Goal: Check status: Check status

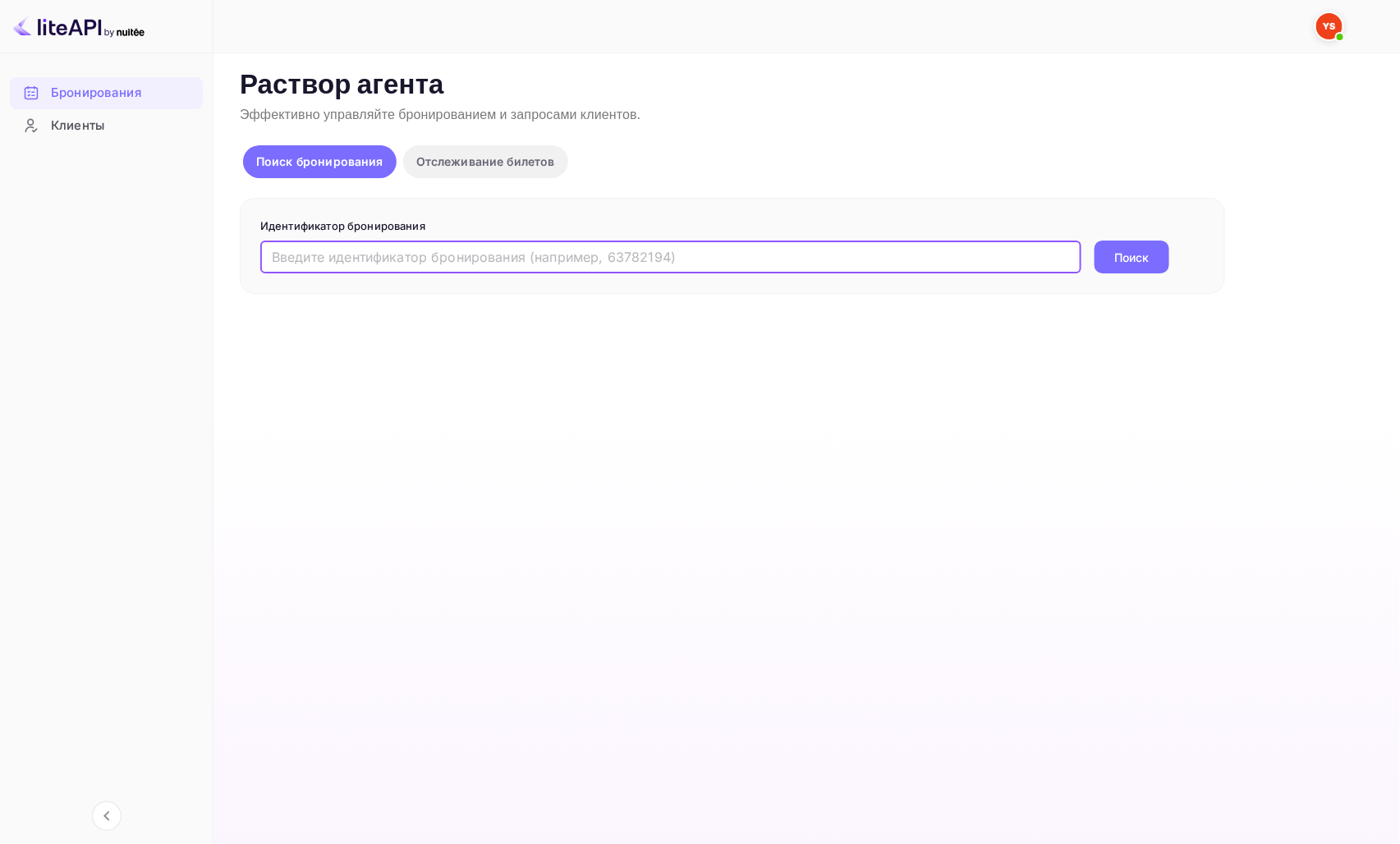
click at [465, 258] on input "text" at bounding box center [670, 256] width 822 height 32
paste input "9845567"
type input "9845567"
click at [1115, 264] on ya-tr-span "Поиск" at bounding box center [1132, 257] width 34 height 18
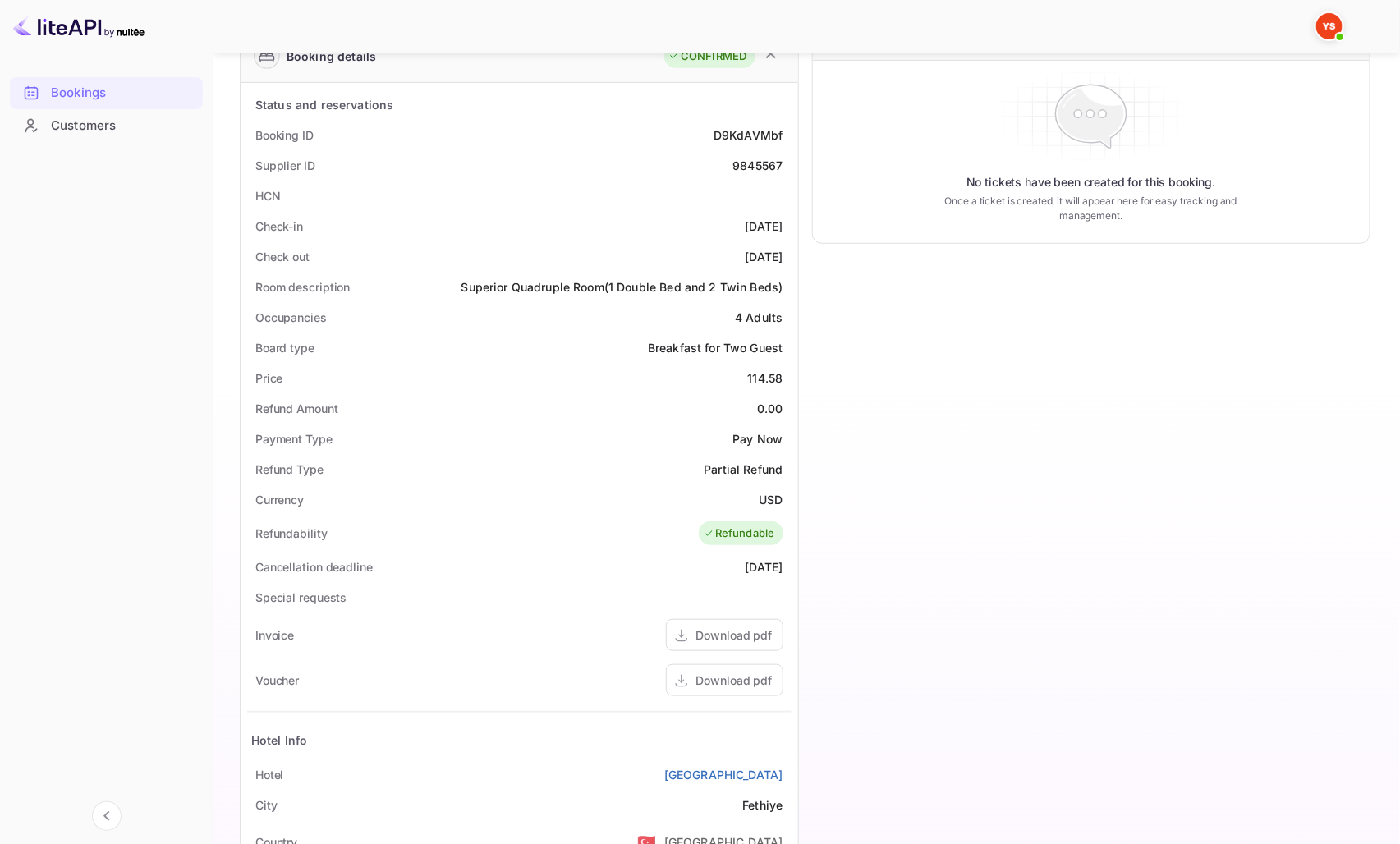
scroll to position [274, 0]
drag, startPoint x: 756, startPoint y: 373, endPoint x: 786, endPoint y: 373, distance: 30.0
click at [786, 373] on div "Price 114.58" at bounding box center [519, 377] width 545 height 31
copy div "114.58"
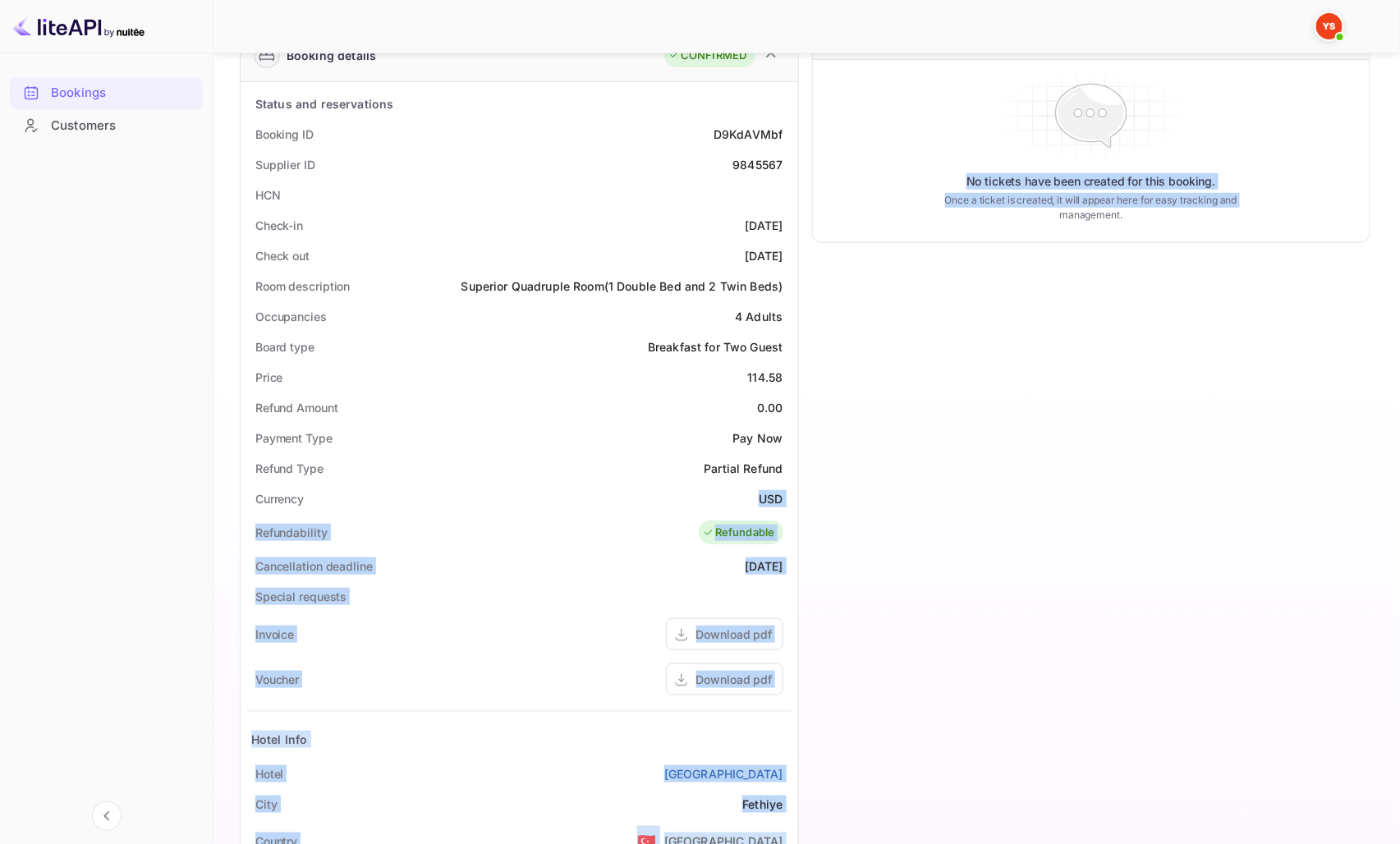
drag, startPoint x: 753, startPoint y: 490, endPoint x: 798, endPoint y: 502, distance: 46.6
click at [798, 502] on div "Guest information Full name [PERSON_NAME] Nationality 🇰🇿 [DEMOGRAPHIC_DATA] Ema…" at bounding box center [798, 432] width 1144 height 1198
click at [700, 484] on div "Currency USD" at bounding box center [519, 499] width 545 height 31
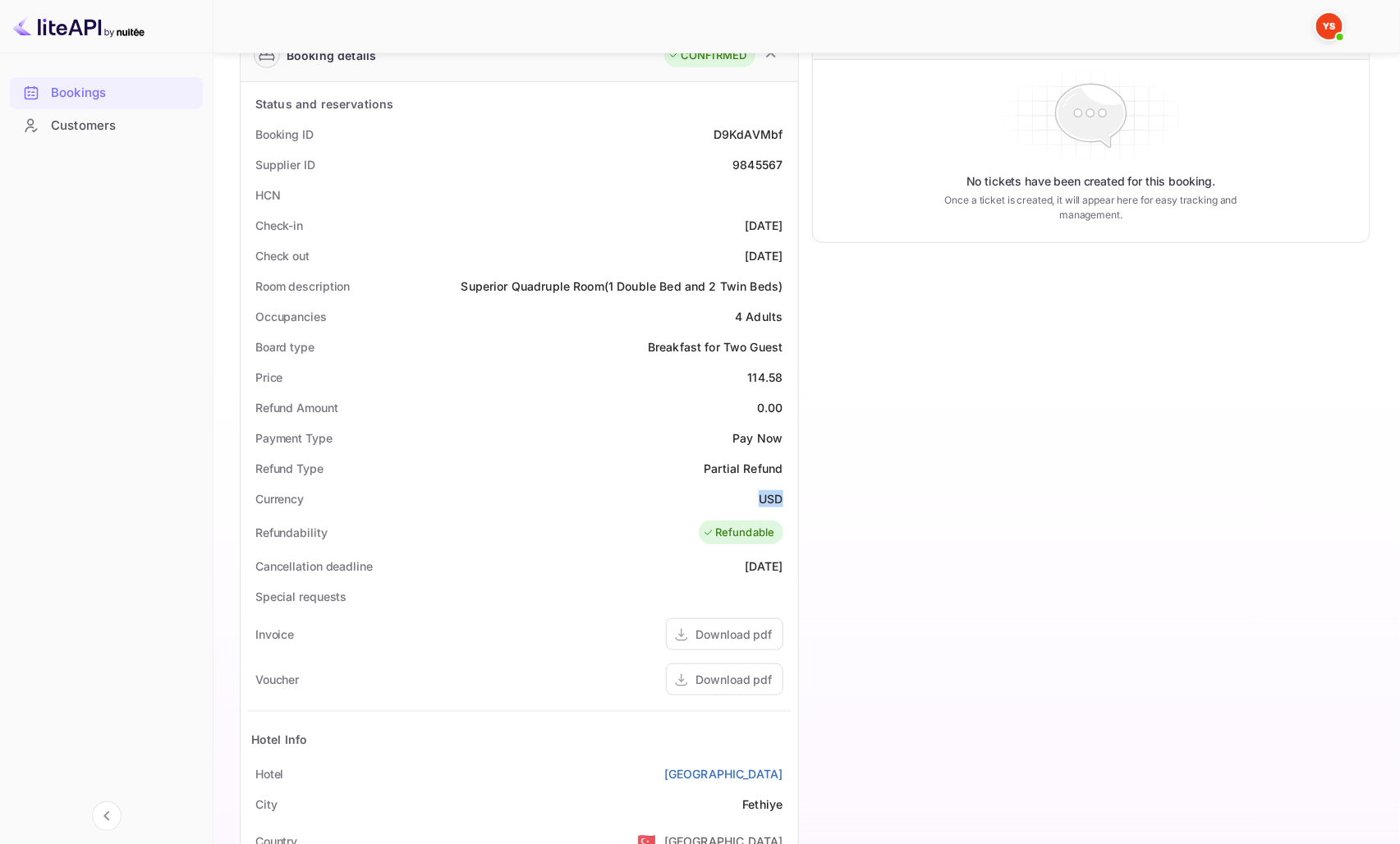
drag, startPoint x: 758, startPoint y: 497, endPoint x: 785, endPoint y: 498, distance: 27.0
click at [782, 497] on div "Currency USD" at bounding box center [519, 499] width 545 height 31
copy ya-tr-span "USD"
